Goal: Information Seeking & Learning: Check status

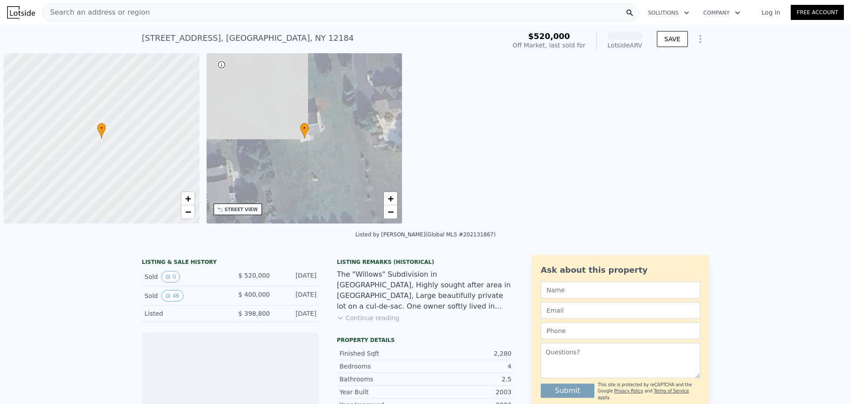
scroll to position [0, 4]
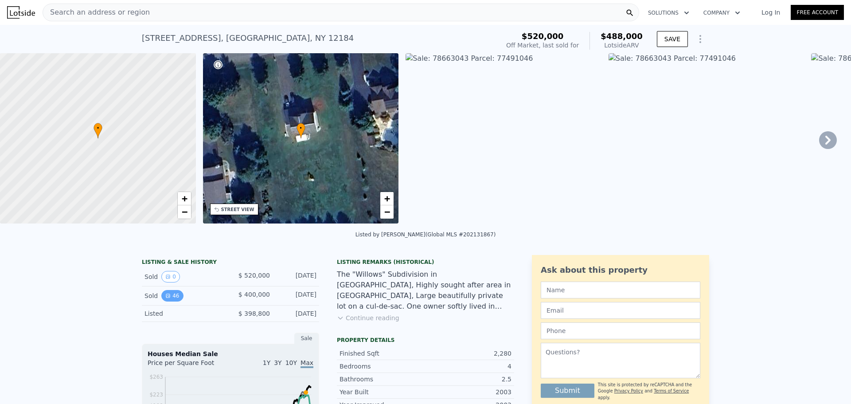
click at [165, 299] on button "46" at bounding box center [172, 296] width 22 height 12
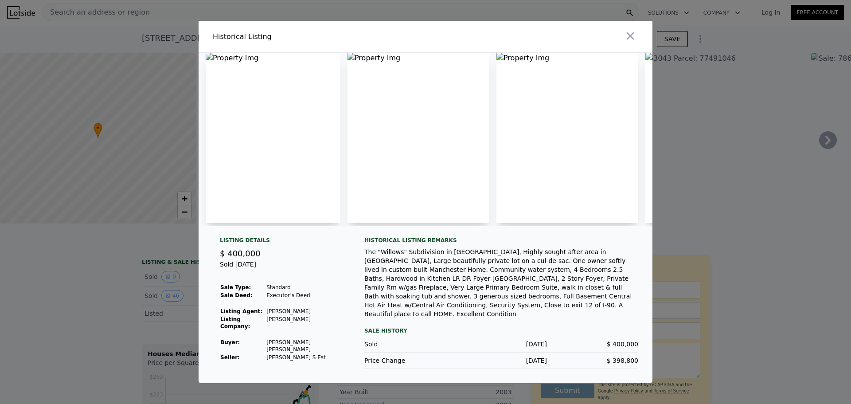
click at [300, 153] on img at bounding box center [273, 138] width 135 height 170
click at [127, 293] on div at bounding box center [425, 202] width 851 height 404
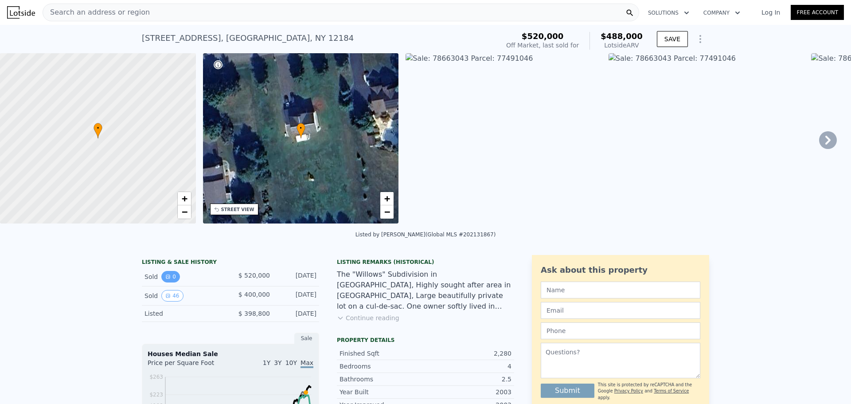
click at [164, 279] on button "0" at bounding box center [170, 277] width 19 height 12
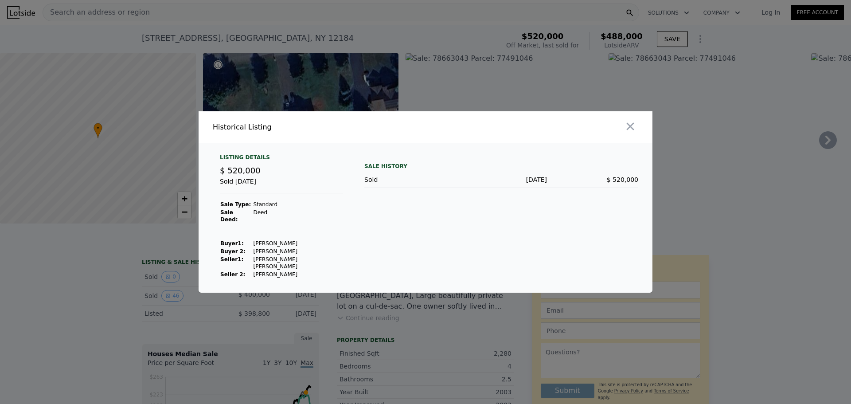
click at [82, 290] on div at bounding box center [425, 202] width 851 height 404
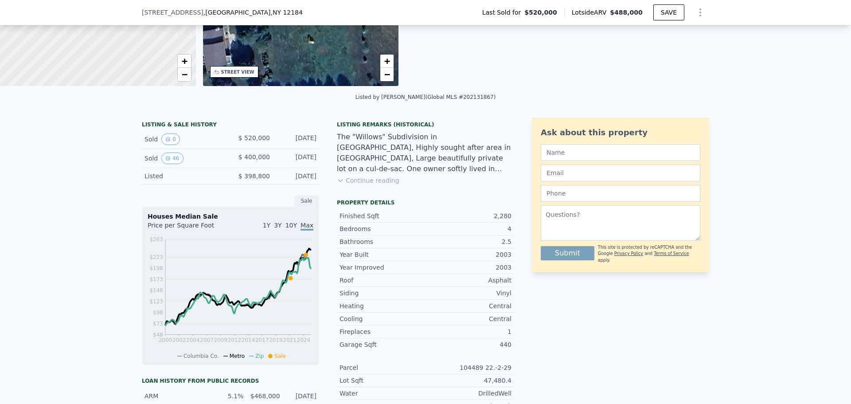
scroll to position [130, 0]
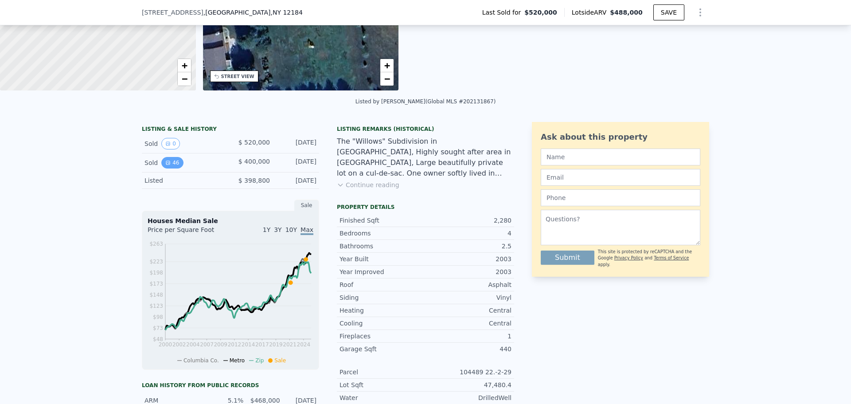
click at [175, 168] on button "46" at bounding box center [172, 163] width 22 height 12
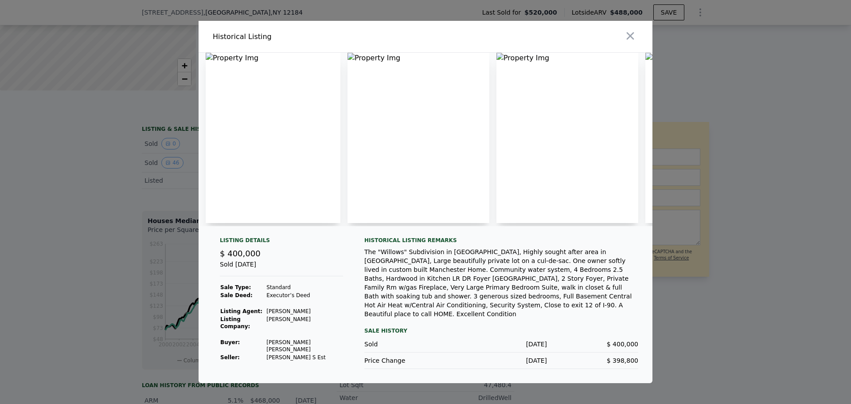
click at [299, 139] on img at bounding box center [273, 138] width 135 height 170
click at [649, 62] on img at bounding box center [717, 138] width 142 height 170
click at [209, 60] on img at bounding box center [273, 138] width 135 height 170
drag, startPoint x: 115, startPoint y: 74, endPoint x: 109, endPoint y: 61, distance: 14.9
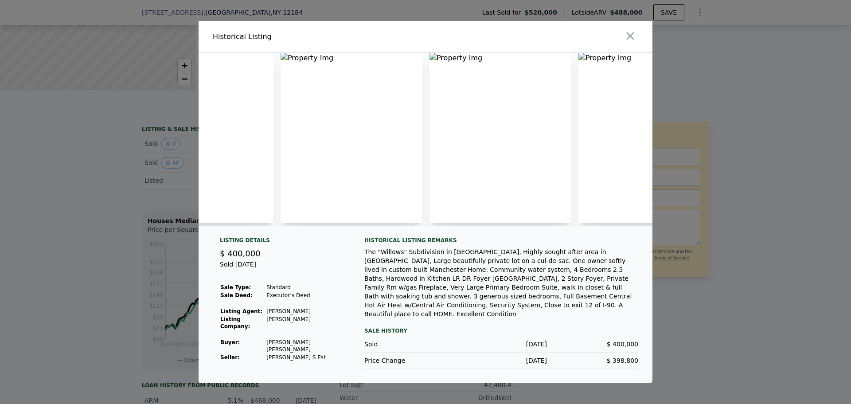
click at [115, 74] on div at bounding box center [425, 202] width 851 height 404
